Goal: Task Accomplishment & Management: Manage account settings

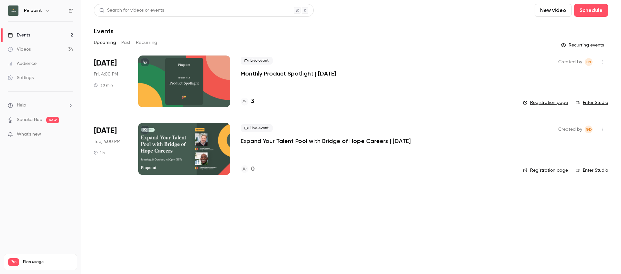
click at [262, 141] on p "Expand Your Talent Pool with Bridge of Hope Careers | [DATE]" at bounding box center [325, 141] width 170 height 8
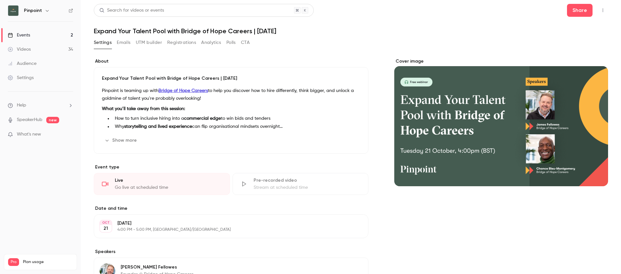
click at [184, 29] on h1 "Expand Your Talent Pool with Bridge of Hope Careers | [DATE]" at bounding box center [351, 31] width 514 height 8
copy div "Expand Your Talent Pool with Bridge of Hope Careers | [DATE] Settings Emails UT…"
click at [224, 30] on h1 "Expand Your Talent Pool with Bridge of Hope Careers | [DATE]" at bounding box center [351, 31] width 514 height 8
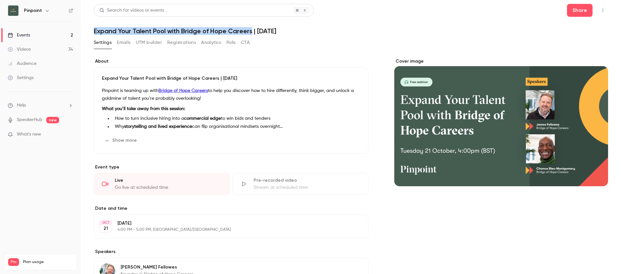
drag, startPoint x: 251, startPoint y: 32, endPoint x: 126, endPoint y: 27, distance: 125.2
click at [95, 29] on h1 "Expand Your Talent Pool with Bridge of Hope Careers | [DATE]" at bounding box center [351, 31] width 514 height 8
copy h1 "Expand Your Talent Pool with Bridge of Hope Careers"
drag, startPoint x: 257, startPoint y: 30, endPoint x: 317, endPoint y: 32, distance: 59.8
click at [317, 32] on h1 "Expand Your Talent Pool with Bridge of Hope Careers | [DATE]" at bounding box center [351, 31] width 514 height 8
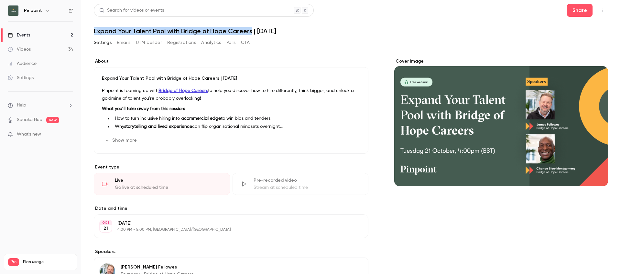
copy h1 "[DATE]"
click at [239, 30] on h1 "Expand Your Talent Pool with Bridge of Hope Careers | [DATE]" at bounding box center [351, 31] width 514 height 8
drag, startPoint x: 238, startPoint y: 32, endPoint x: 95, endPoint y: 32, distance: 143.2
click at [95, 32] on h1 "Expand Your Talent Pool with Bridge of Hope Careers | [DATE]" at bounding box center [351, 31] width 514 height 8
copy h1 "Expand Your Talent Pool with Bridge of Hope Careers"
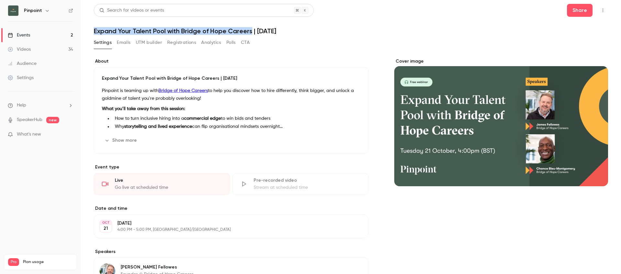
drag, startPoint x: 256, startPoint y: 31, endPoint x: 301, endPoint y: 31, distance: 45.3
click at [301, 31] on h1 "Expand Your Talent Pool with Bridge of Hope Careers | [DATE]" at bounding box center [351, 31] width 514 height 8
copy h1 "[DATE]"
click at [180, 29] on h1 "Expand Your Talent Pool with Bridge of Hope Careers | [DATE]" at bounding box center [351, 31] width 514 height 8
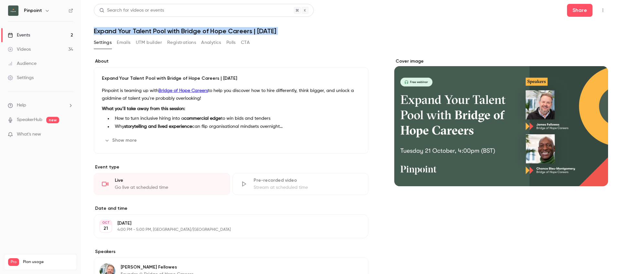
click at [180, 29] on h1 "Expand Your Talent Pool with Bridge of Hope Careers | [DATE]" at bounding box center [351, 31] width 514 height 8
copy div "Expand Your Talent Pool with Bridge of Hope Careers | [DATE] Settings Emails UT…"
click at [29, 37] on div "Events" at bounding box center [19, 35] width 22 height 6
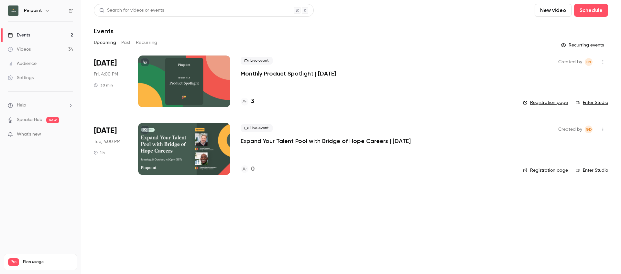
click at [605, 128] on icon "button" at bounding box center [602, 129] width 5 height 5
click at [405, 215] on div at bounding box center [310, 137] width 621 height 274
click at [190, 141] on div at bounding box center [184, 149] width 92 height 52
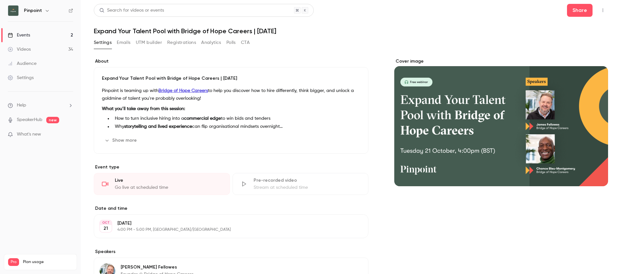
click at [261, 32] on h1 "Expand Your Talent Pool with Bridge of Hope Careers | [DATE]" at bounding box center [351, 31] width 514 height 8
copy div "Expand Your Talent Pool with Bridge of Hope Careers | [DATE] Settings Emails UT…"
click at [444, 227] on div "Cover image" at bounding box center [501, 256] width 214 height 397
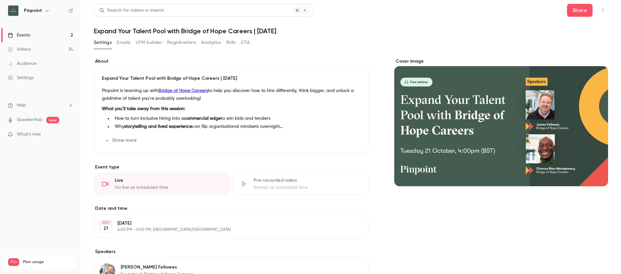
click at [221, 32] on h1 "Expand Your Talent Pool with Bridge of Hope Careers | [DATE]" at bounding box center [351, 31] width 514 height 8
copy div "Expand Your Talent Pool with Bridge of Hope Careers | [DATE] Settings Emails UT…"
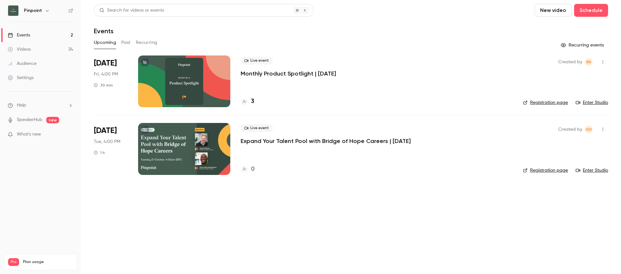
click at [174, 150] on div at bounding box center [184, 149] width 92 height 52
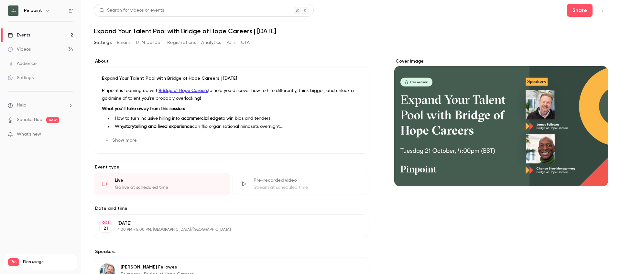
click at [173, 44] on button "Registrations" at bounding box center [181, 42] width 29 height 10
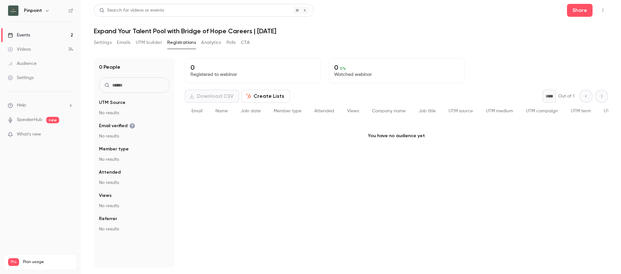
click at [102, 42] on button "Settings" at bounding box center [103, 42] width 18 height 10
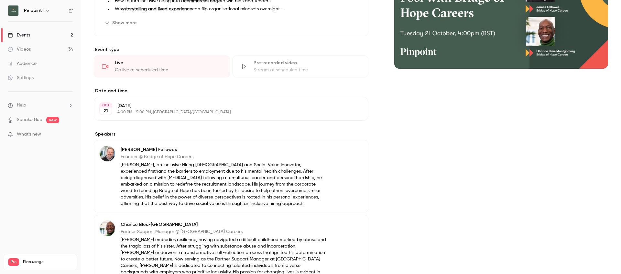
scroll to position [200, 0]
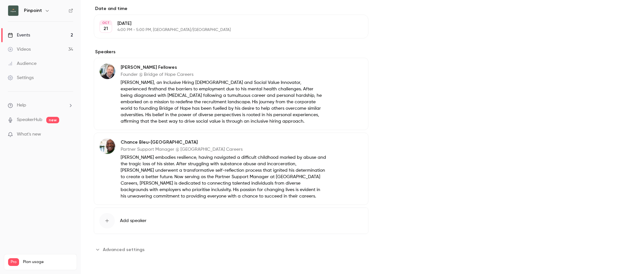
click at [117, 250] on span "Advanced settings" at bounding box center [124, 250] width 42 height 7
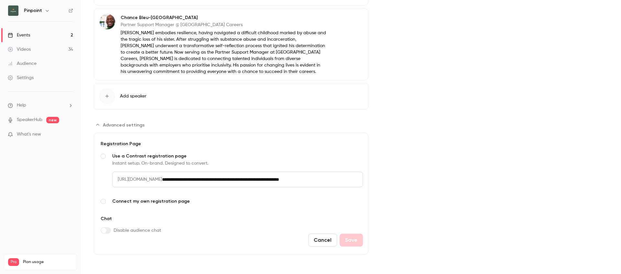
scroll to position [0, 5]
click at [157, 203] on span "Connect my own registration page" at bounding box center [237, 201] width 251 height 6
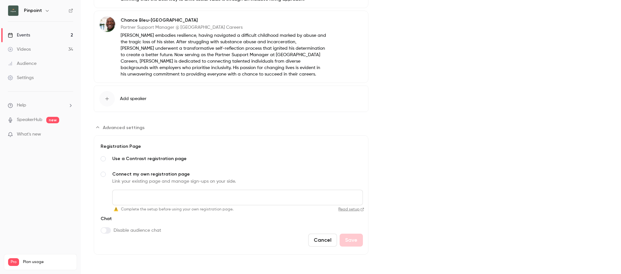
click at [163, 200] on input "Connect my own registration page Link your existing page and manage sign-ups on…" at bounding box center [237, 198] width 251 height 16
paste input "**********"
type input "**********"
click at [359, 240] on button "Save" at bounding box center [350, 240] width 23 height 13
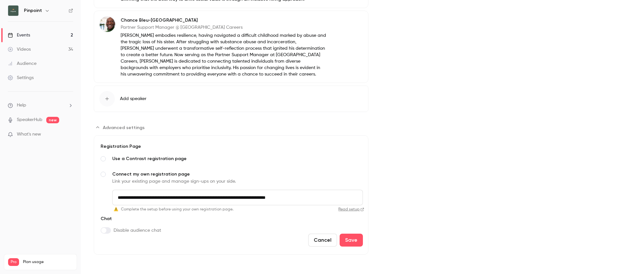
scroll to position [200, 0]
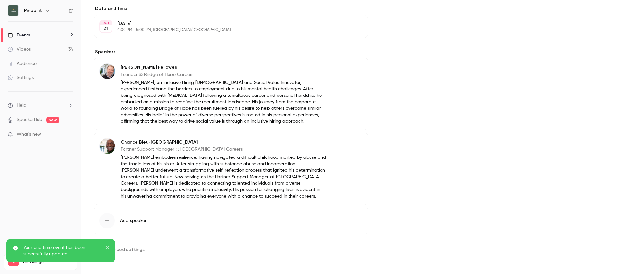
click at [106, 247] on icon "close" at bounding box center [107, 247] width 5 height 5
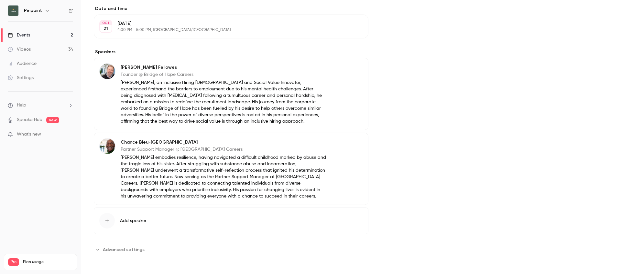
click at [133, 252] on span "Advanced settings" at bounding box center [124, 250] width 42 height 7
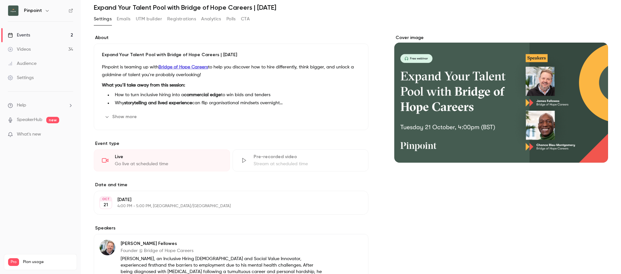
scroll to position [0, 0]
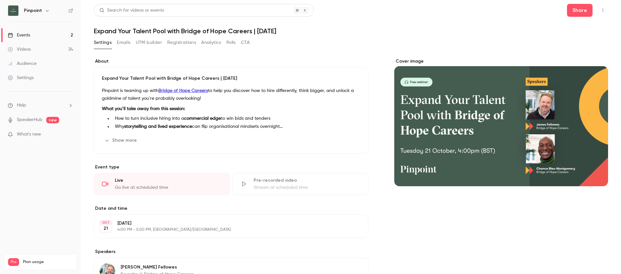
click at [29, 37] on div "Events" at bounding box center [19, 35] width 22 height 6
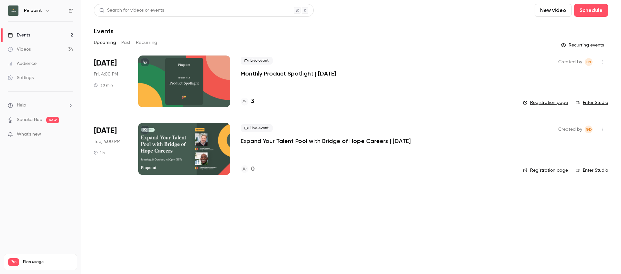
click at [172, 83] on div at bounding box center [184, 82] width 92 height 52
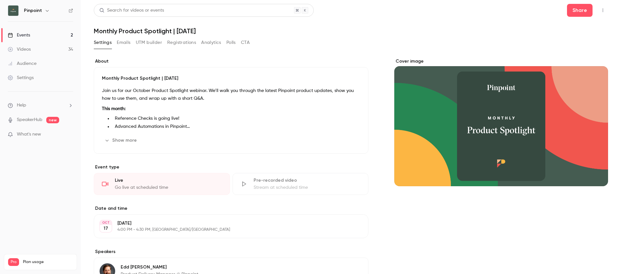
scroll to position [148, 0]
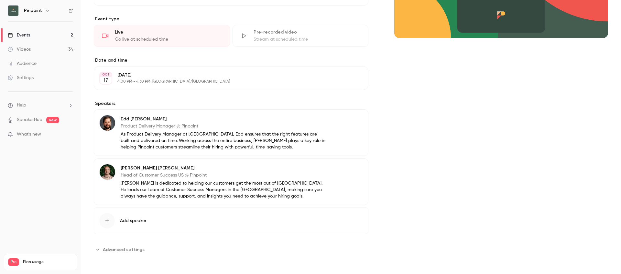
click at [135, 252] on span "Advanced settings" at bounding box center [124, 250] width 42 height 7
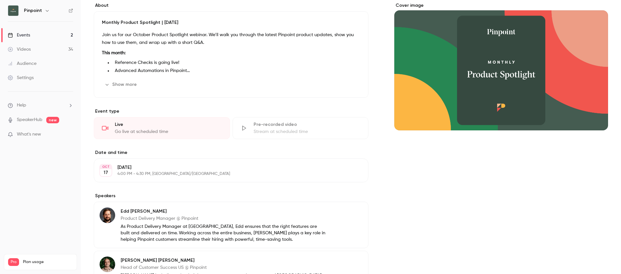
scroll to position [0, 0]
